Goal: Find specific fact: Find specific fact

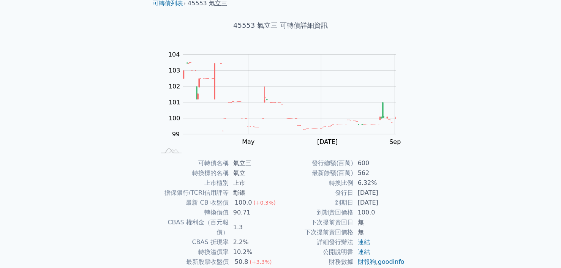
scroll to position [83, 0]
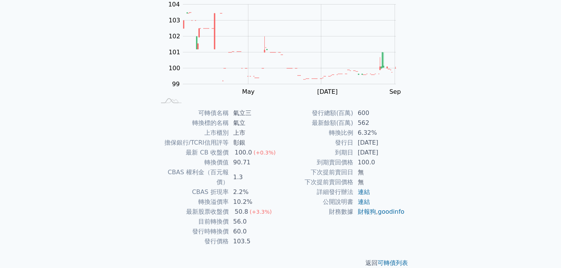
scroll to position [83, 0]
drag, startPoint x: 358, startPoint y: 150, endPoint x: 401, endPoint y: 149, distance: 43.7
click at [401, 149] on td "[DATE]" at bounding box center [379, 151] width 52 height 10
drag, startPoint x: 235, startPoint y: 208, endPoint x: 253, endPoint y: 209, distance: 17.9
click at [253, 215] on td "56.0" at bounding box center [255, 220] width 52 height 10
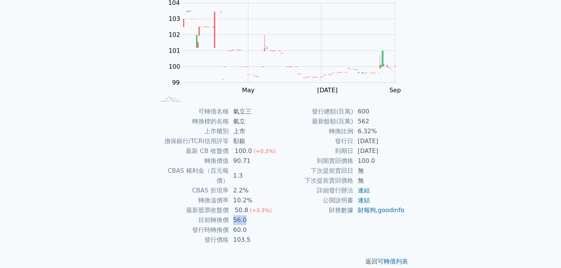
click at [261, 215] on td "56.0" at bounding box center [255, 220] width 52 height 10
